Goal: Information Seeking & Learning: Learn about a topic

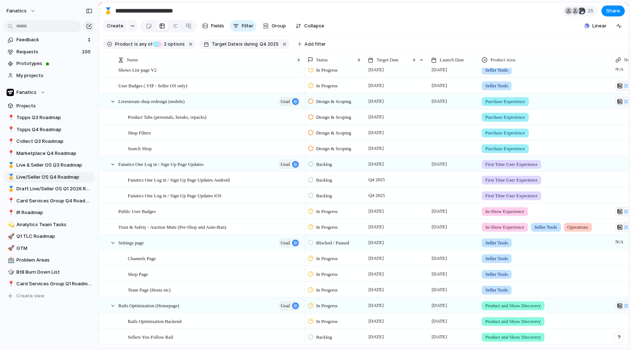
scroll to position [3, 0]
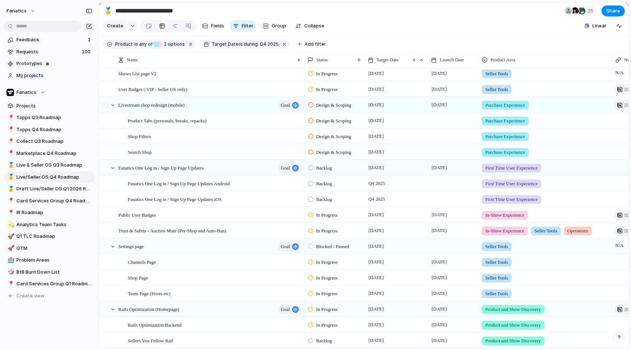
click at [104, 106] on div at bounding box center [104, 104] width 5 height 5
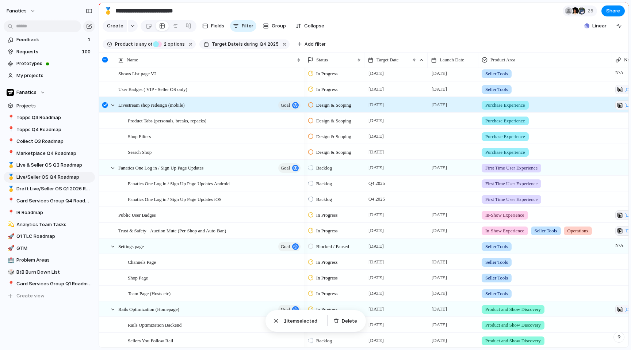
click at [106, 105] on div at bounding box center [104, 104] width 5 height 5
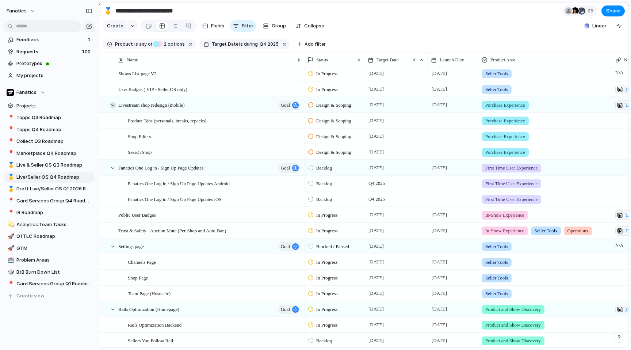
click at [110, 105] on div at bounding box center [112, 105] width 7 height 7
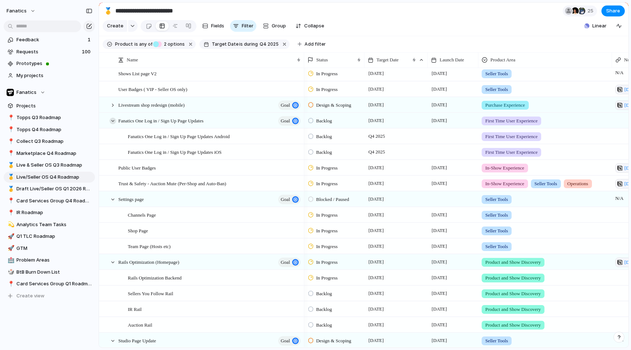
click at [111, 120] on div at bounding box center [112, 121] width 7 height 7
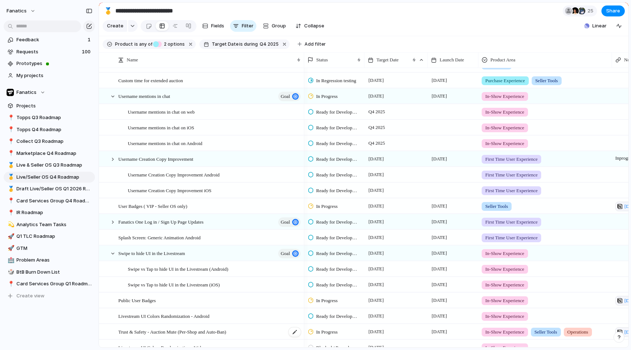
scroll to position [0, 0]
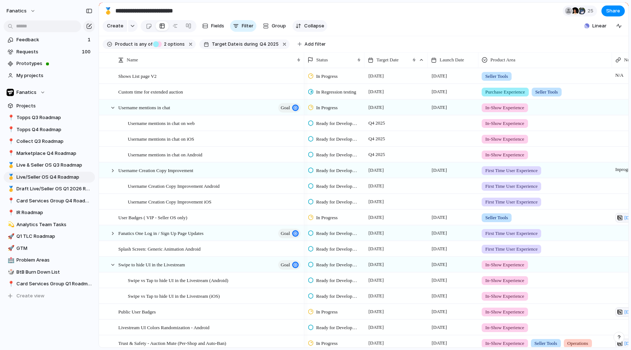
click at [314, 28] on span "Collapse" at bounding box center [314, 25] width 20 height 7
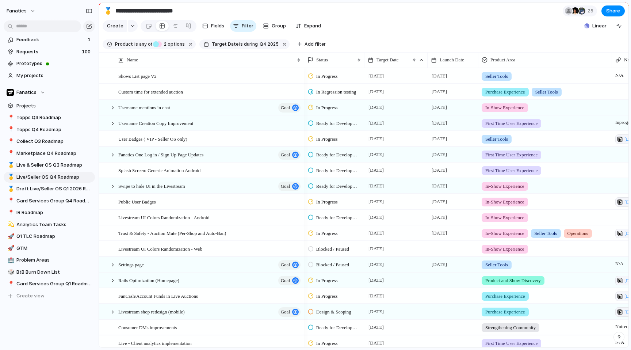
scroll to position [25, 0]
